Goal: Information Seeking & Learning: Learn about a topic

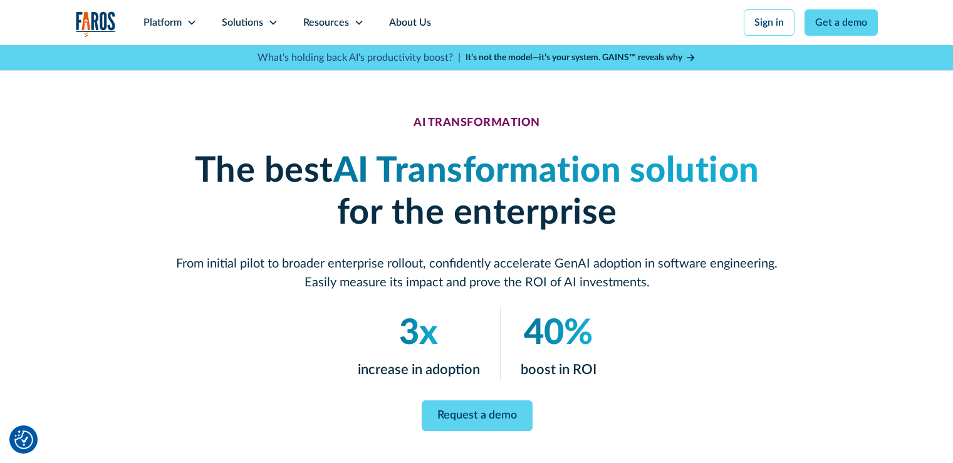
drag, startPoint x: 0, startPoint y: 0, endPoint x: 692, endPoint y: 57, distance: 694.7
click at [692, 56] on icon at bounding box center [691, 57] width 8 height 9
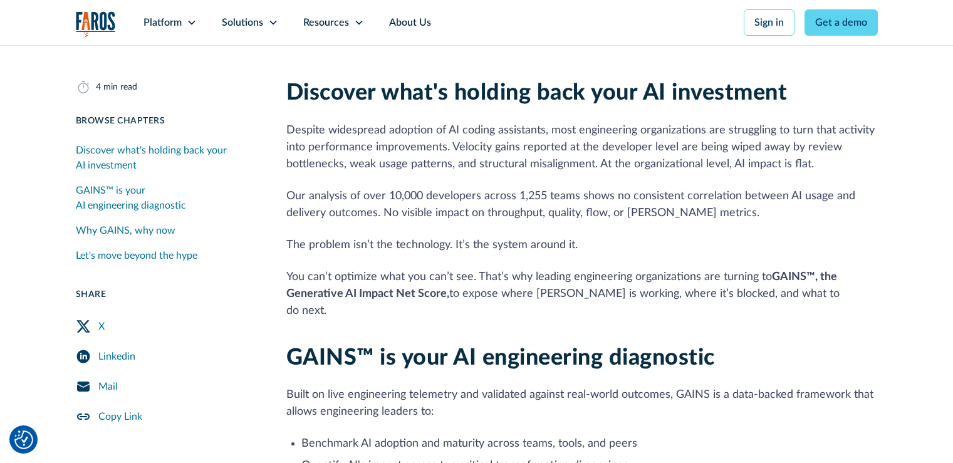
scroll to position [313, 0]
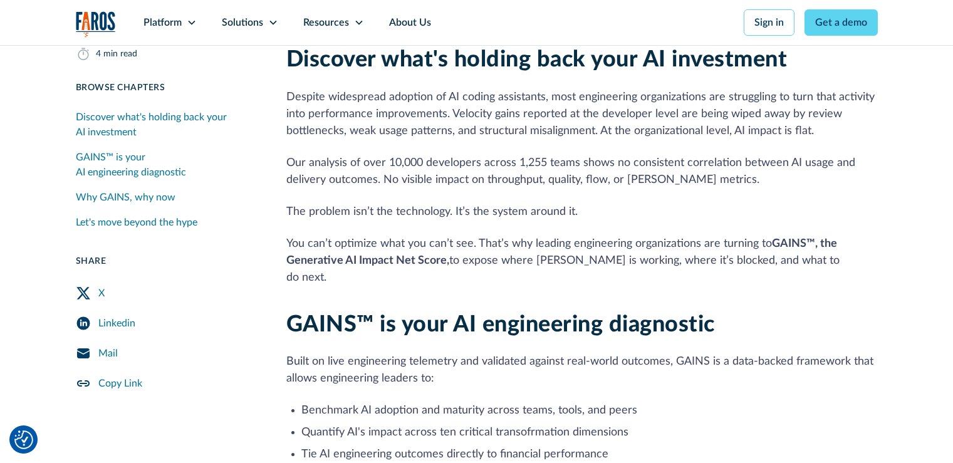
click at [100, 294] on div "X" at bounding box center [101, 293] width 6 height 15
